Goal: Browse casually

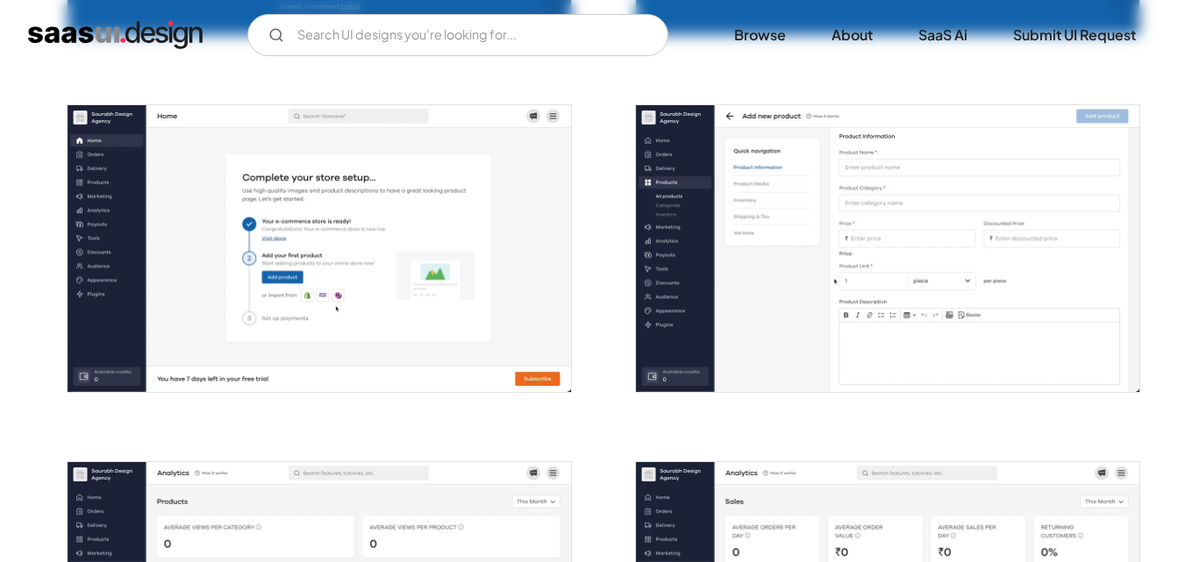
scroll to position [702, 0]
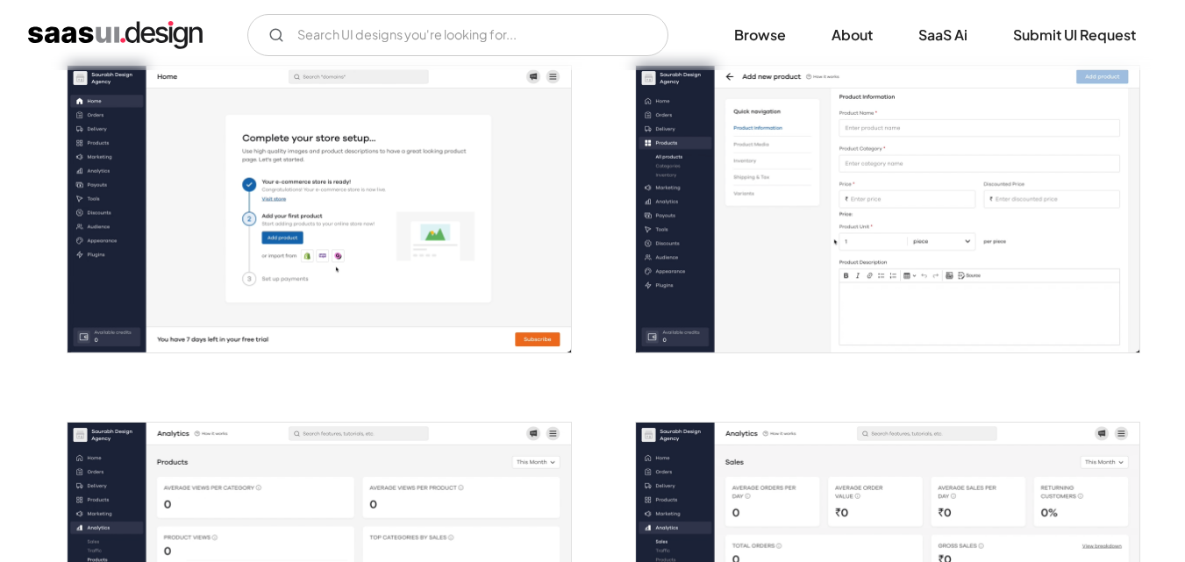
click at [801, 184] on img "open lightbox" at bounding box center [888, 209] width 504 height 287
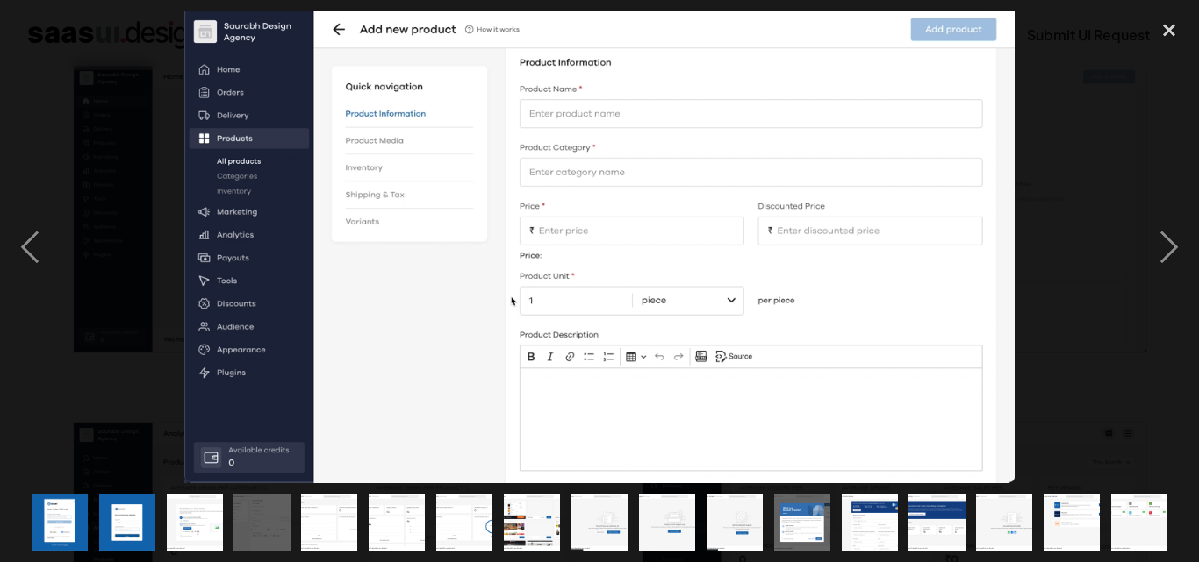
click at [55, 518] on img "show item 1 of 17" at bounding box center [59, 523] width 99 height 56
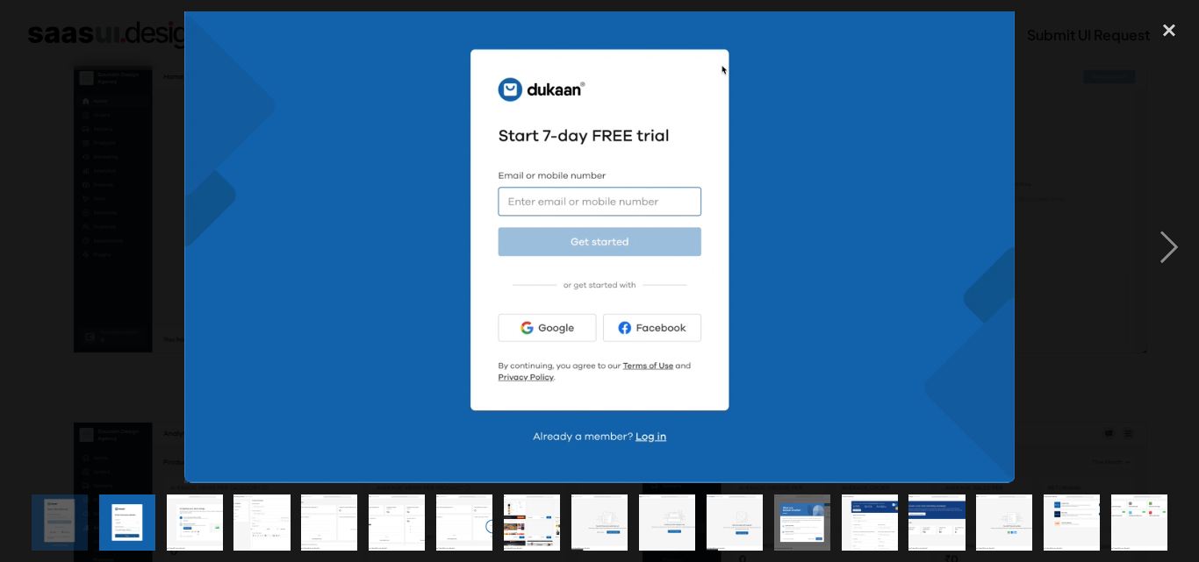
click at [132, 532] on img "show item 2 of 17" at bounding box center [126, 523] width 99 height 56
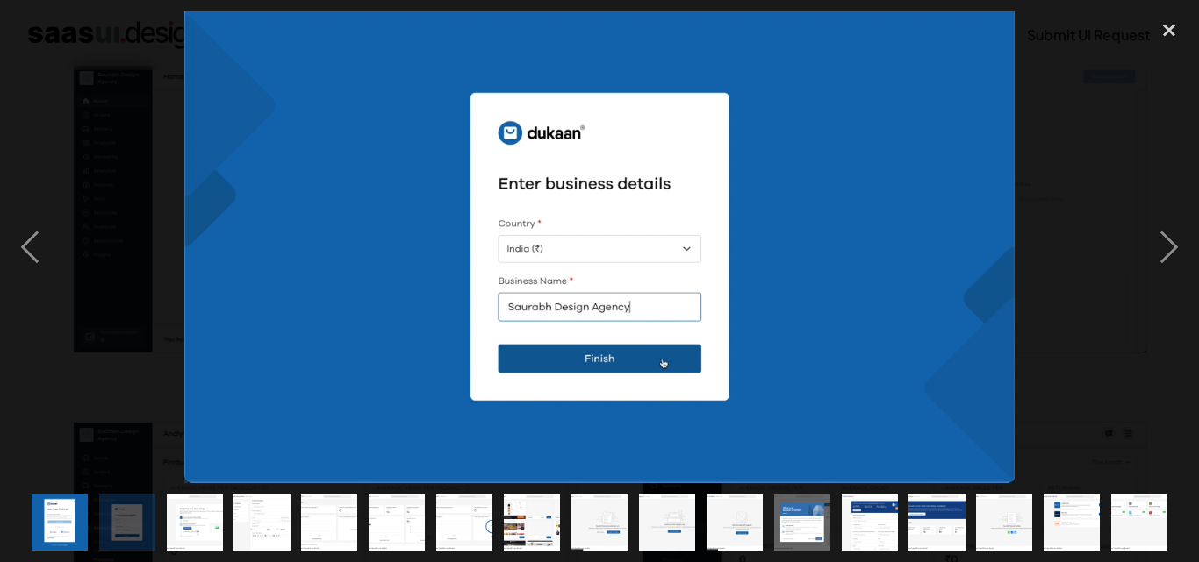
click at [208, 520] on img "show item 3 of 17" at bounding box center [194, 523] width 99 height 56
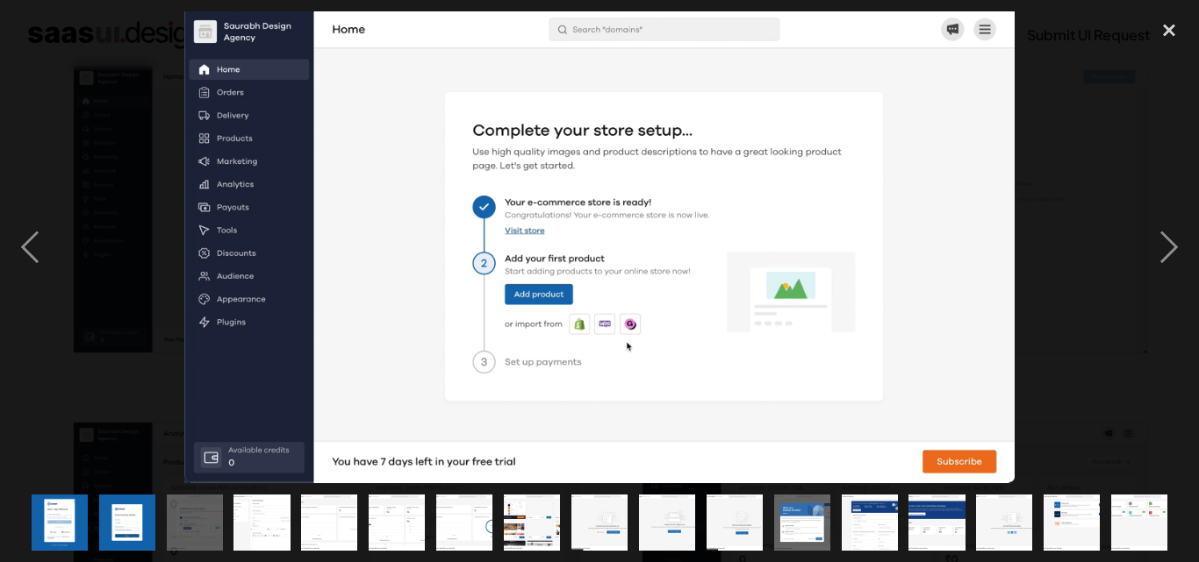
click at [251, 519] on img "show item 4 of 17" at bounding box center [261, 523] width 99 height 56
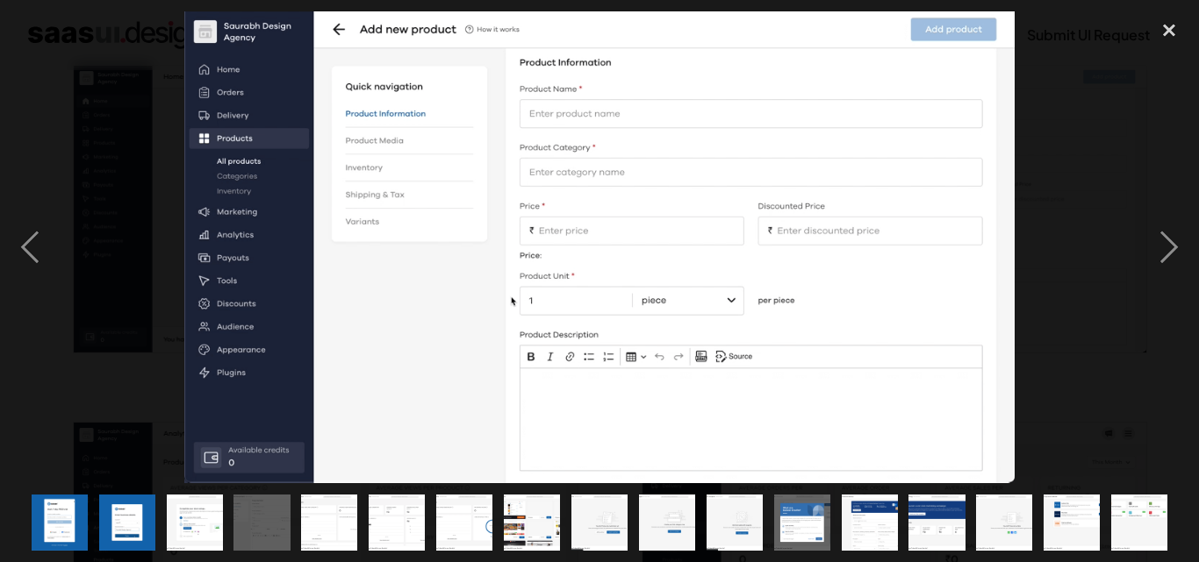
click at [325, 521] on img "show item 5 of 17" at bounding box center [329, 523] width 99 height 56
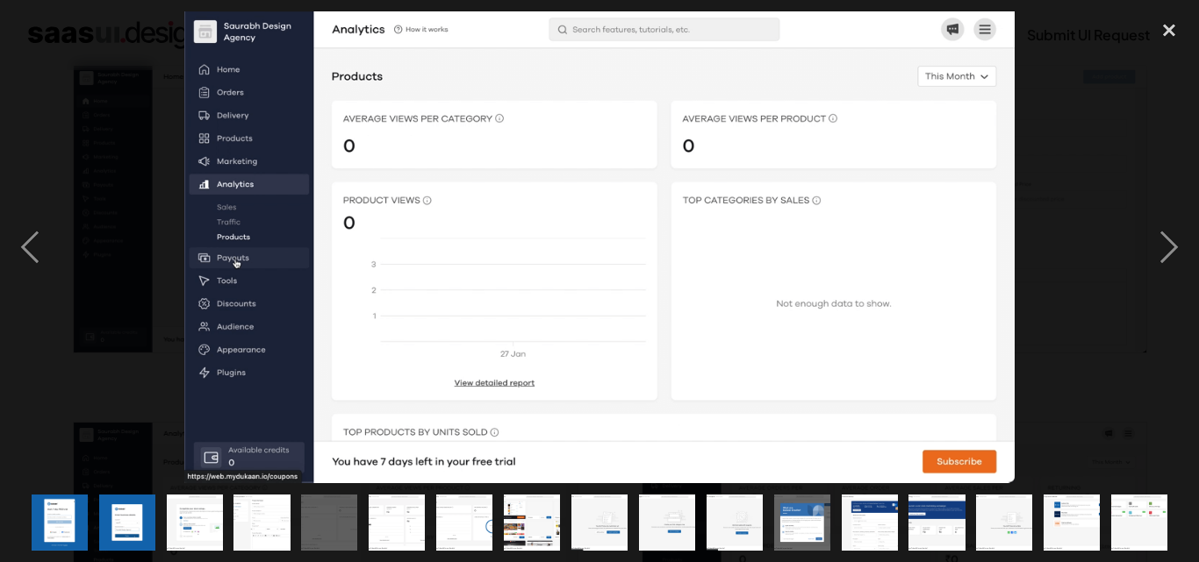
click at [397, 517] on img "show item 6 of 17" at bounding box center [396, 523] width 99 height 56
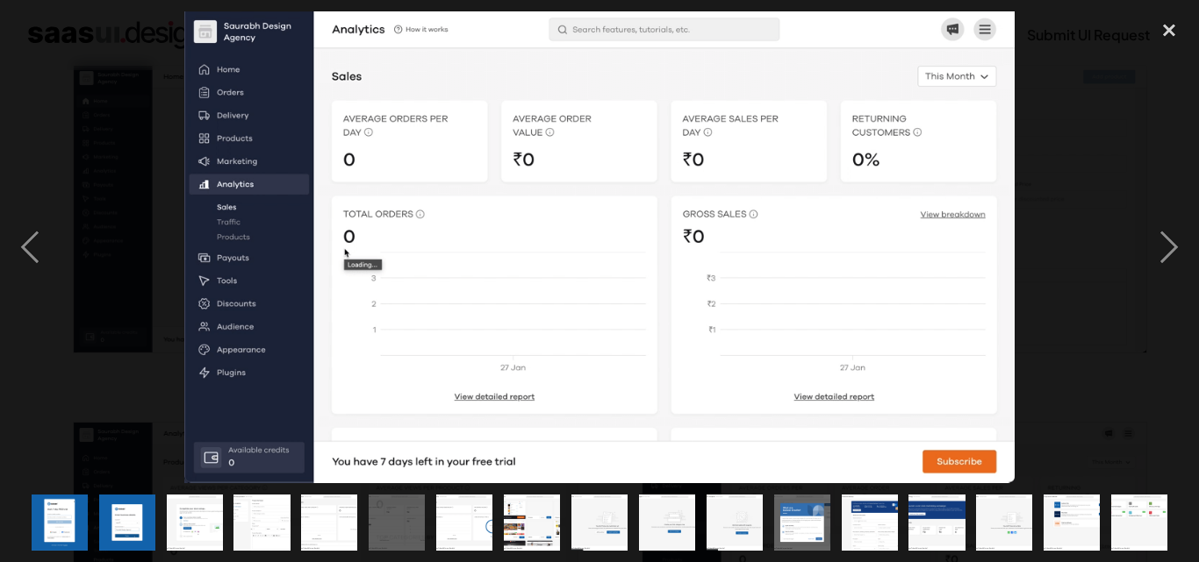
click at [454, 515] on img "show item 7 of 17" at bounding box center [464, 523] width 99 height 56
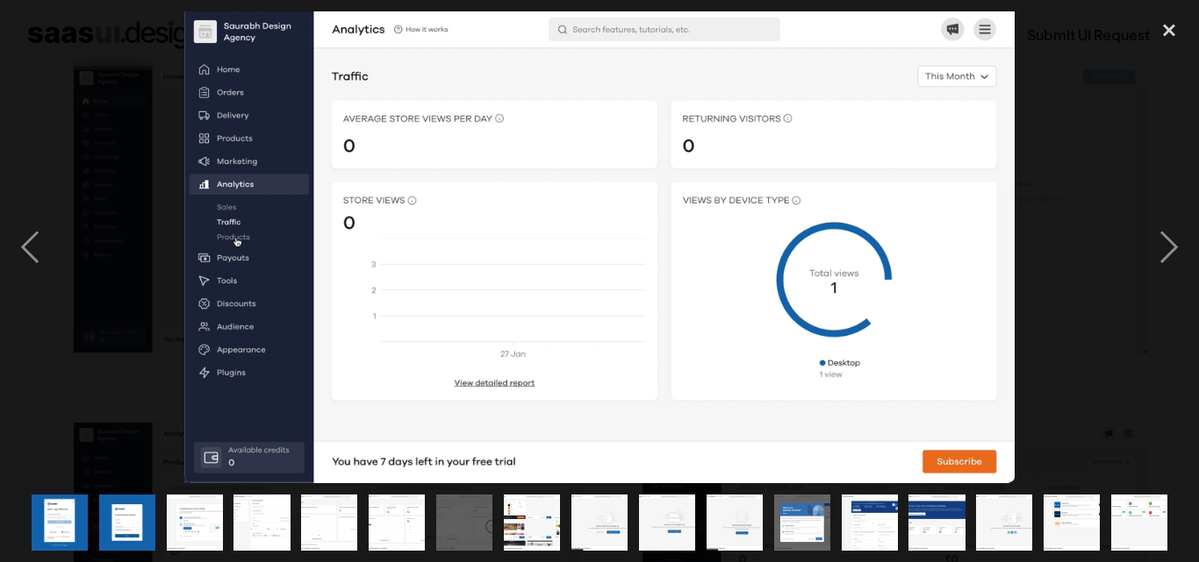
click at [506, 517] on img "show item 8 of 17" at bounding box center [532, 523] width 99 height 56
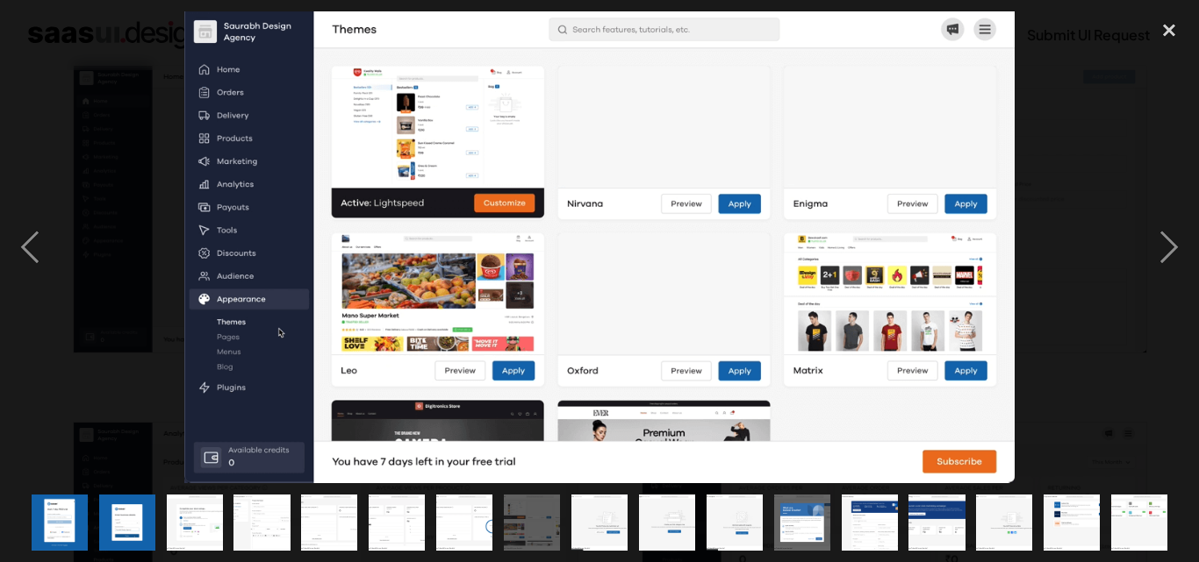
click at [596, 509] on img "show item 9 of 17" at bounding box center [599, 523] width 99 height 56
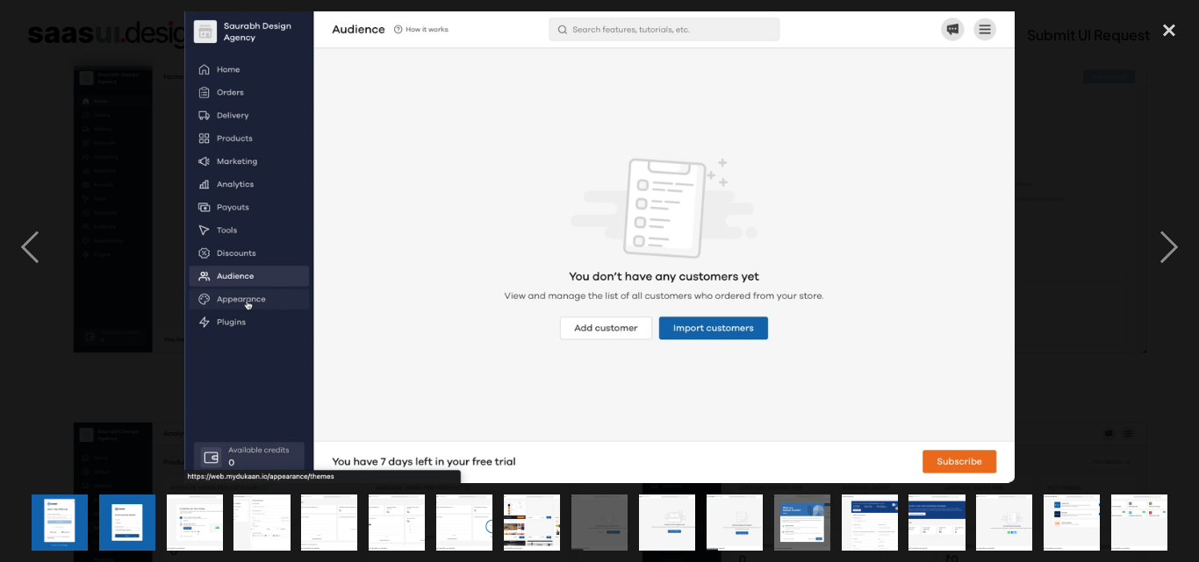
click at [662, 499] on img "show item 10 of 17" at bounding box center [667, 523] width 99 height 56
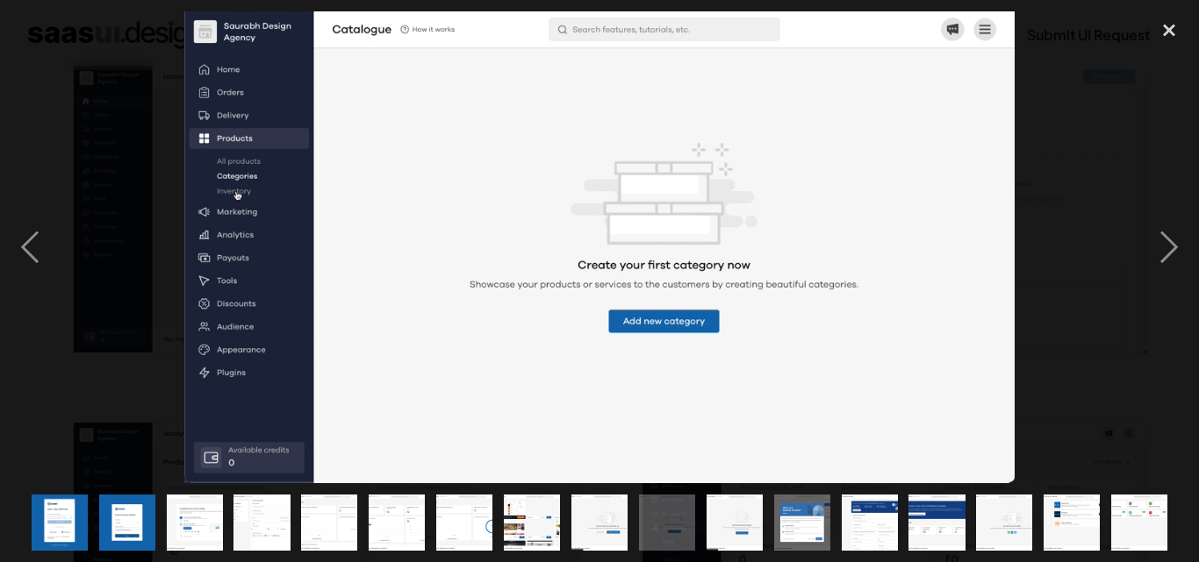
click at [710, 517] on img "show item 11 of 17" at bounding box center [734, 523] width 99 height 56
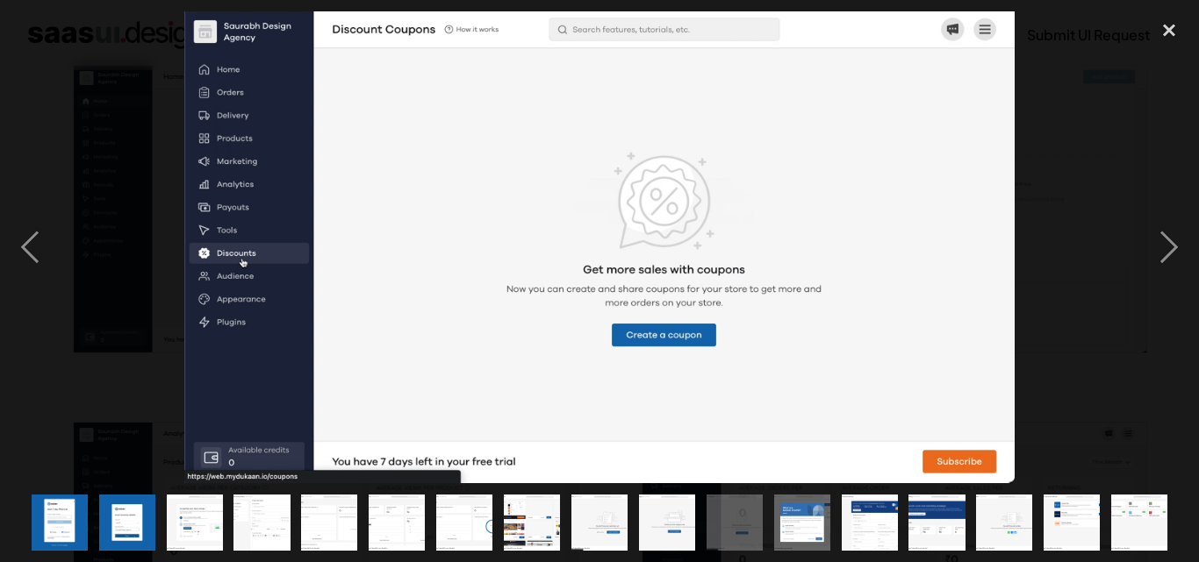
click at [800, 526] on img "show item 12 of 17" at bounding box center [801, 523] width 99 height 56
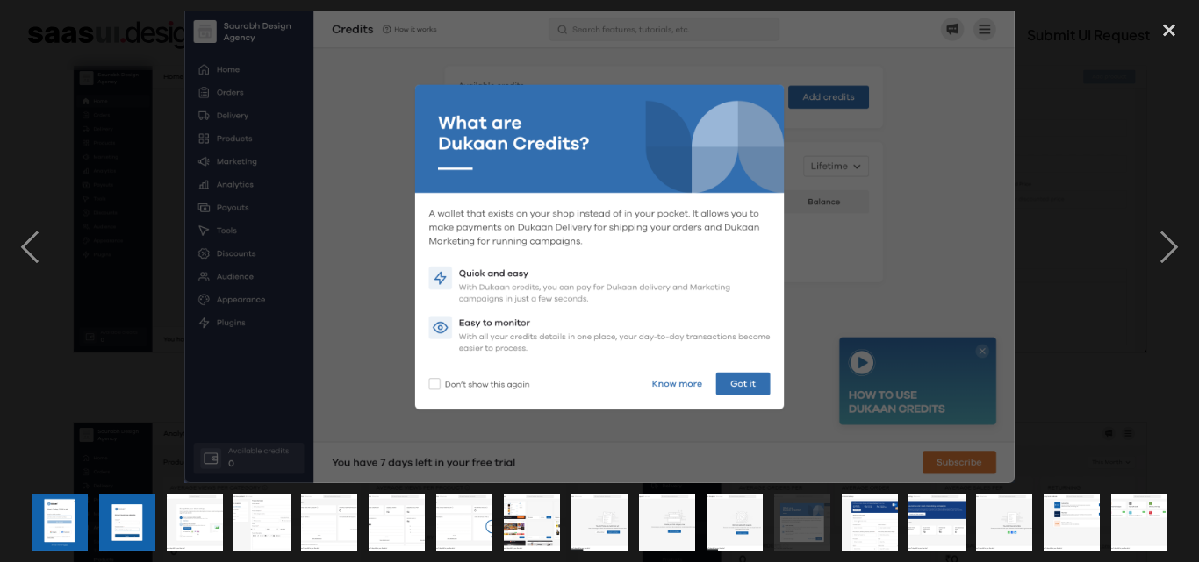
click at [860, 521] on img "show item 13 of 17" at bounding box center [869, 523] width 99 height 56
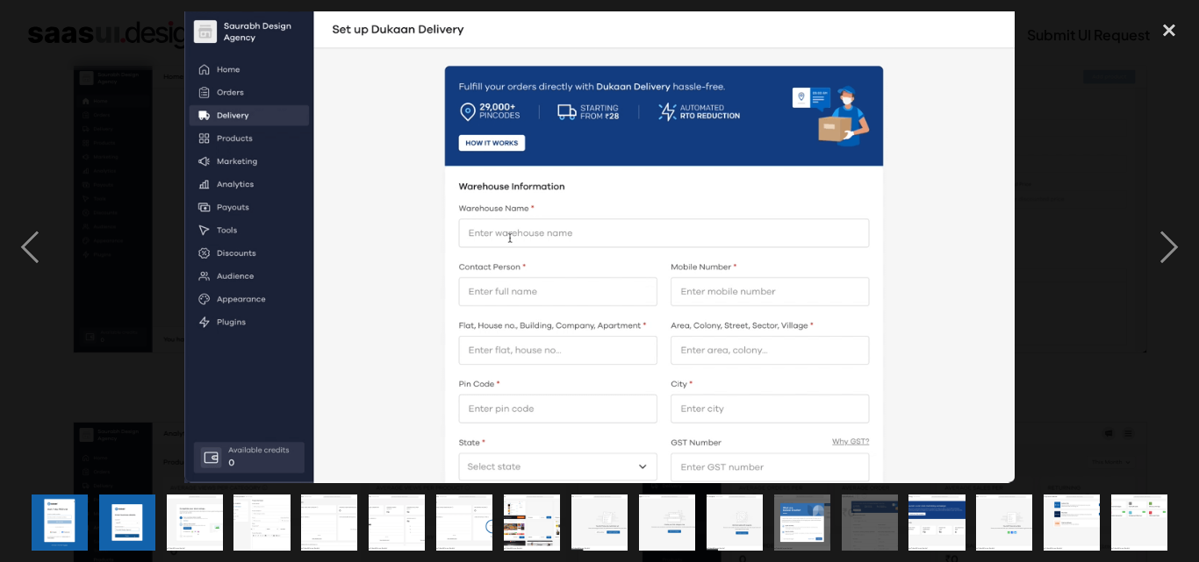
click at [942, 517] on img "show item 14 of 17" at bounding box center [936, 523] width 99 height 56
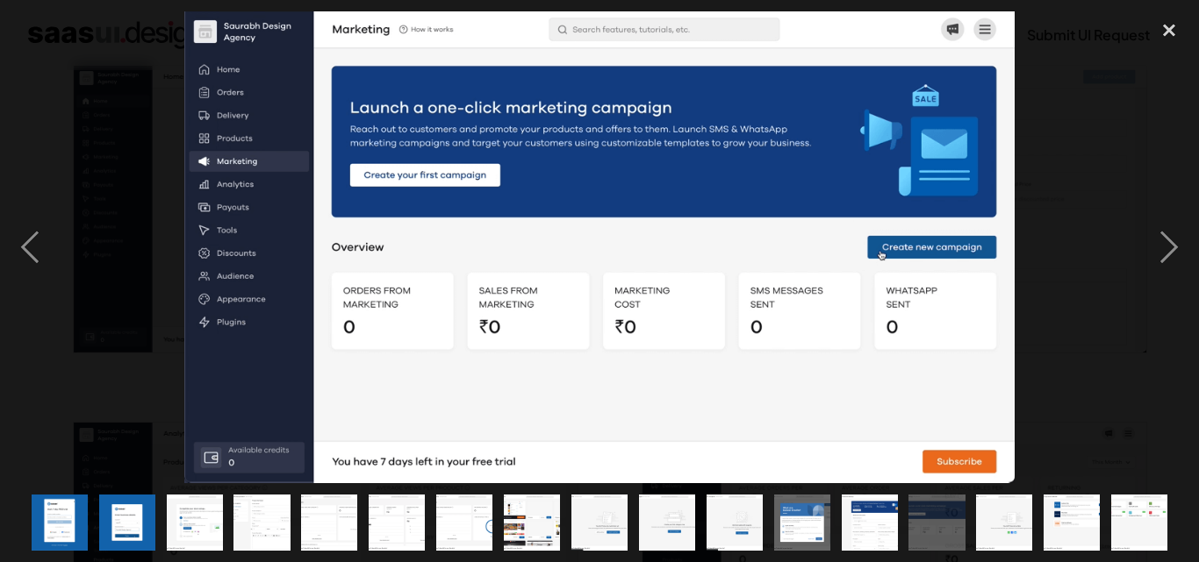
click at [992, 516] on img "show item 15 of 17" at bounding box center [1004, 523] width 99 height 56
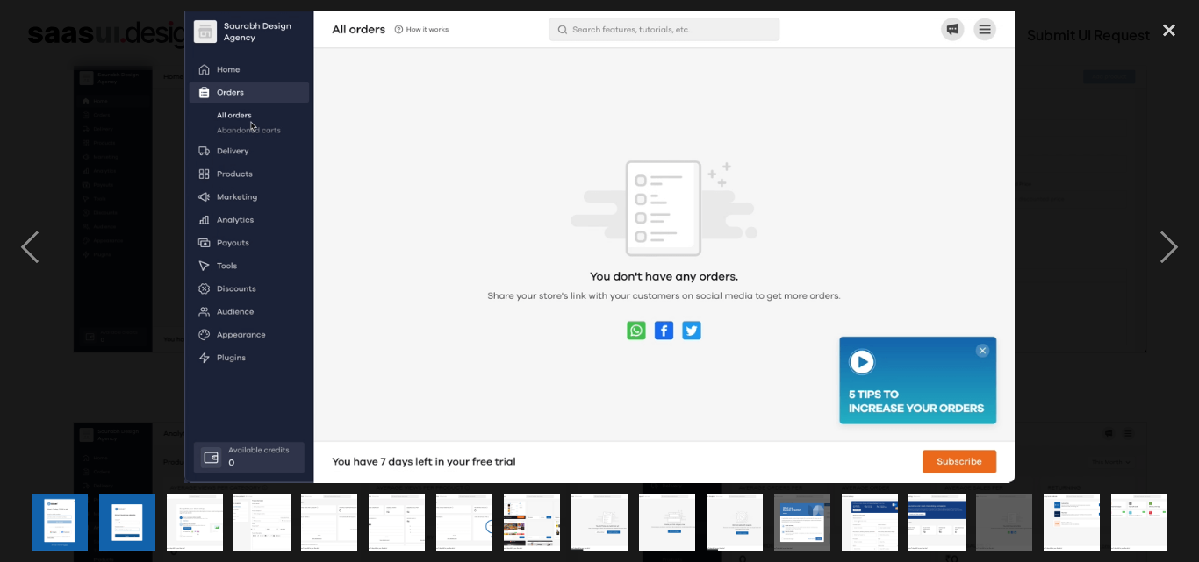
click at [1071, 505] on img "show item 16 of 17" at bounding box center [1071, 523] width 99 height 56
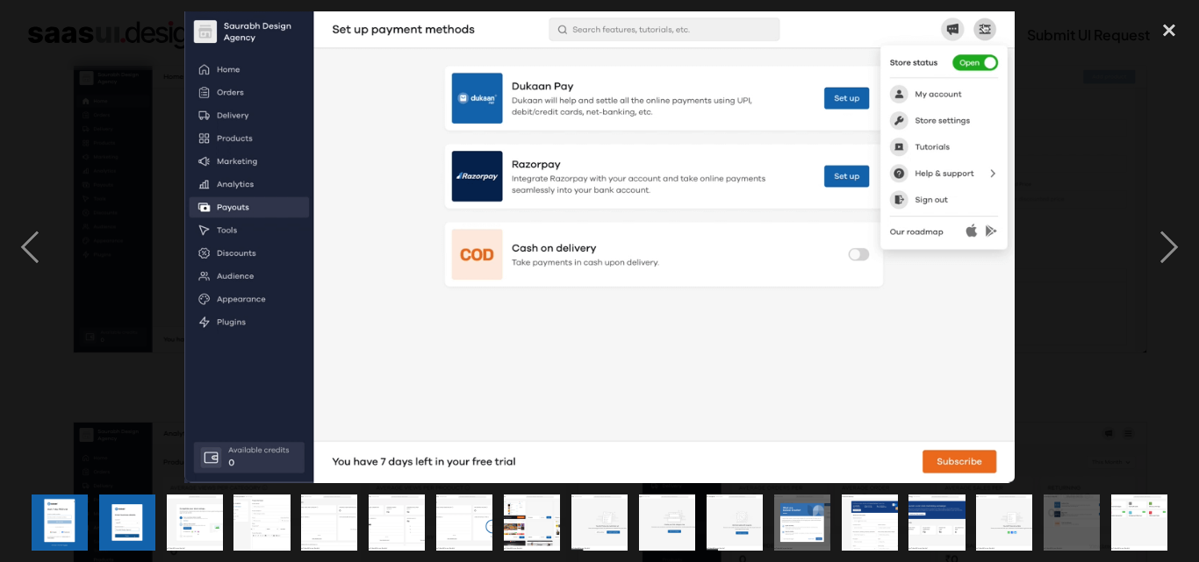
click at [1132, 514] on img "show item 17 of 17" at bounding box center [1139, 523] width 99 height 56
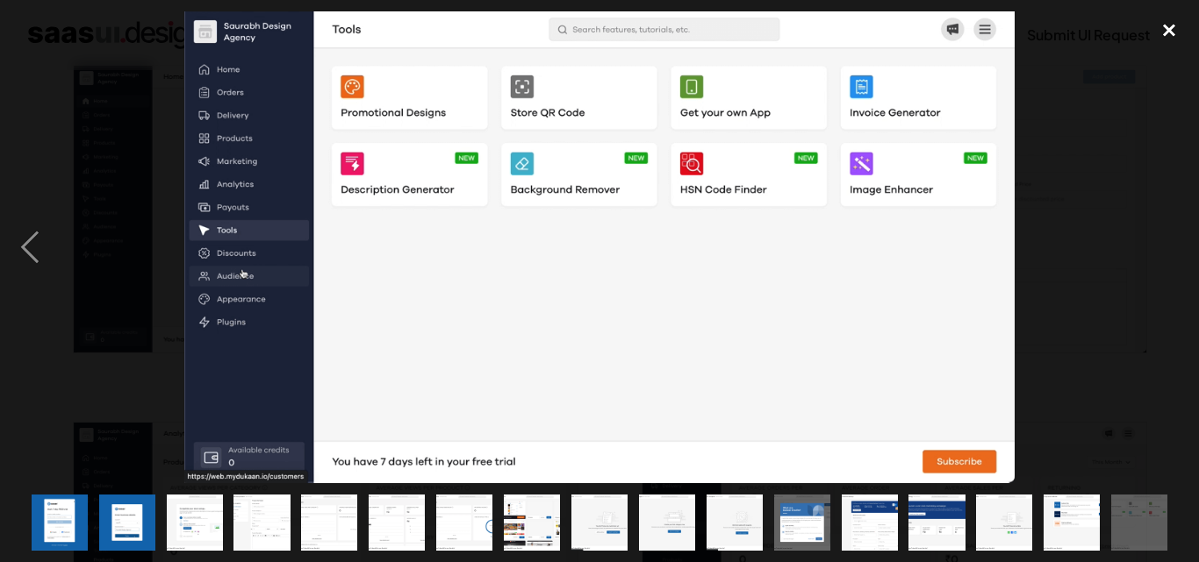
click at [1167, 31] on div "close lightbox" at bounding box center [1169, 30] width 60 height 39
